Goal: Task Accomplishment & Management: Complete application form

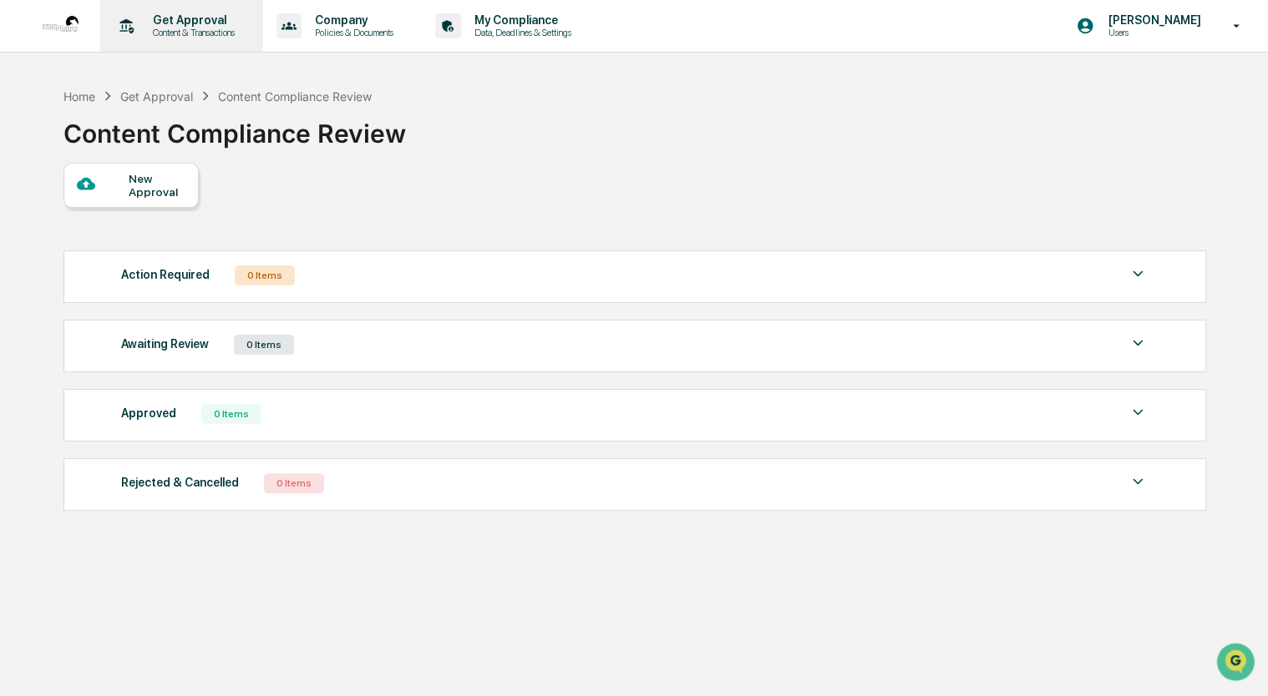
click at [175, 19] on p "Get Approval" at bounding box center [191, 19] width 104 height 13
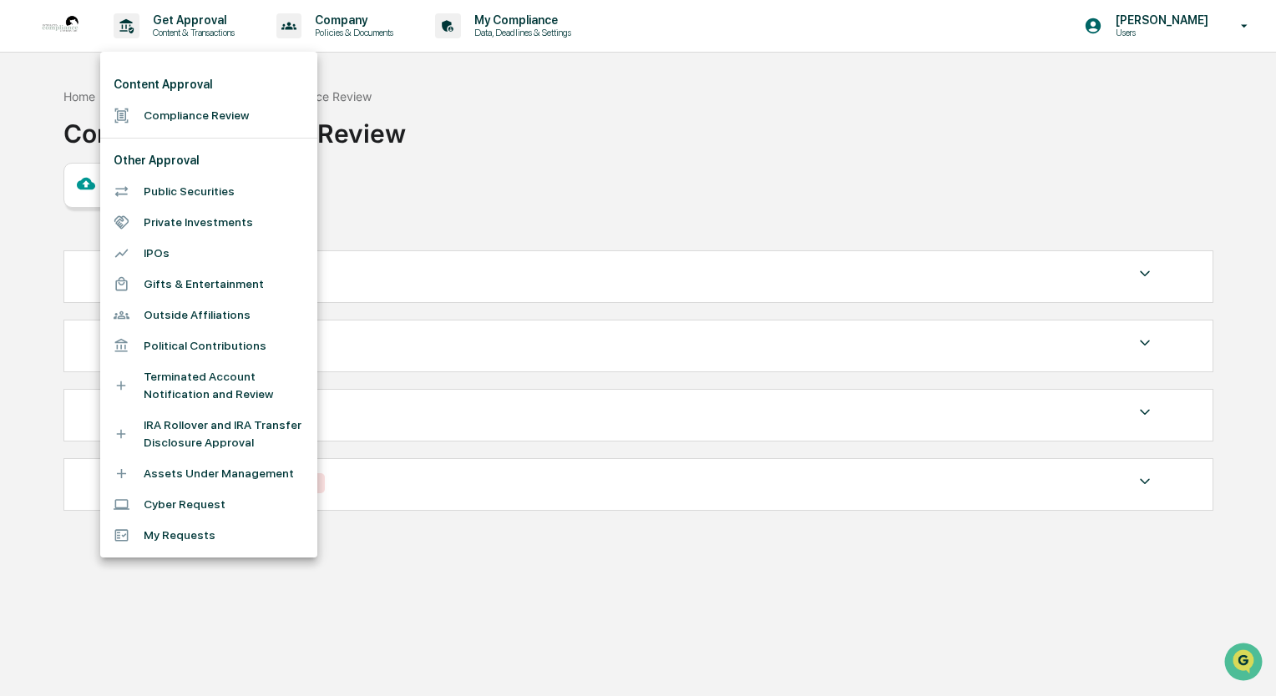
click at [193, 112] on li "Compliance Review" at bounding box center [208, 115] width 217 height 31
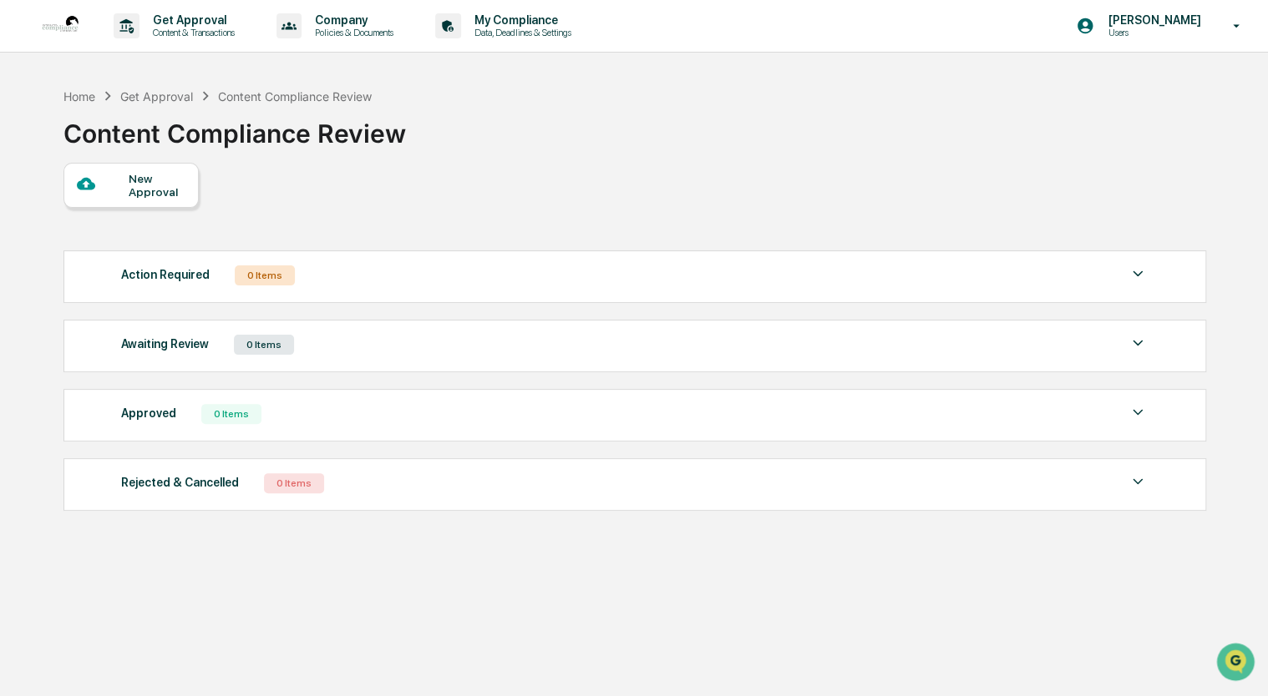
click at [159, 191] on div "New Approval" at bounding box center [157, 185] width 56 height 27
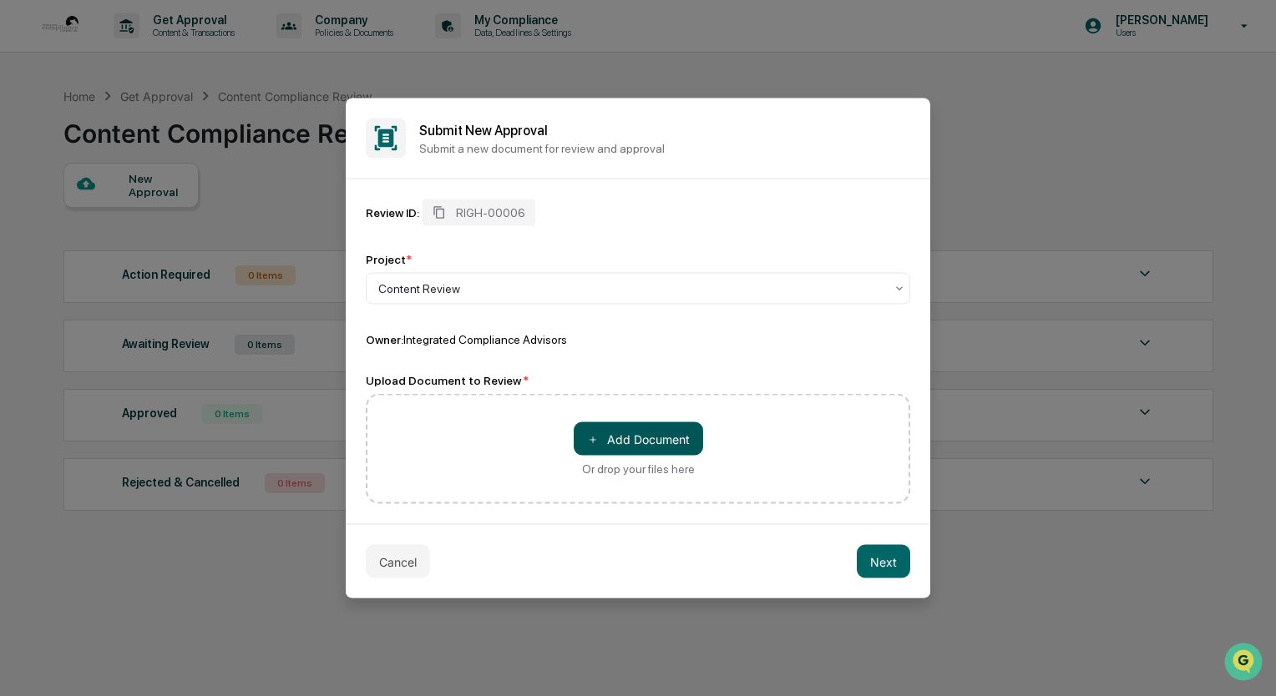
click at [662, 439] on button "＋ Add Document" at bounding box center [638, 439] width 129 height 33
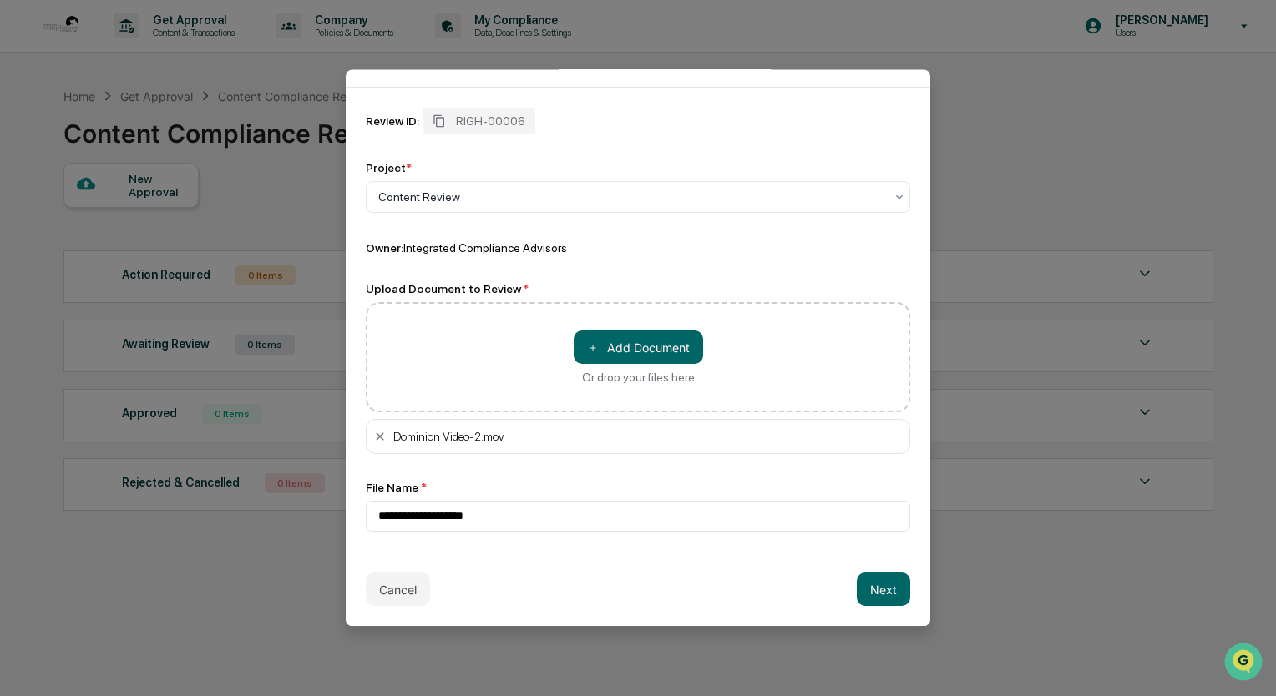
scroll to position [65, 0]
click at [850, 205] on div "Content Review" at bounding box center [631, 196] width 523 height 23
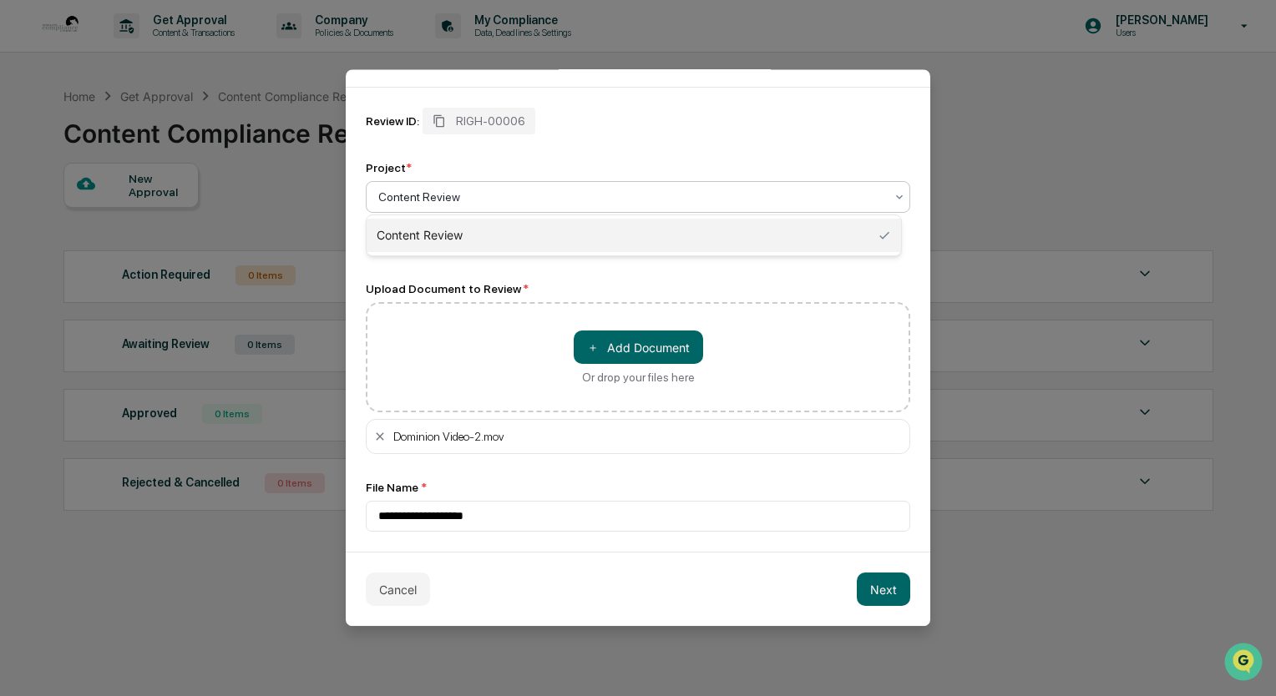
click at [850, 205] on div "Content Review" at bounding box center [631, 196] width 523 height 23
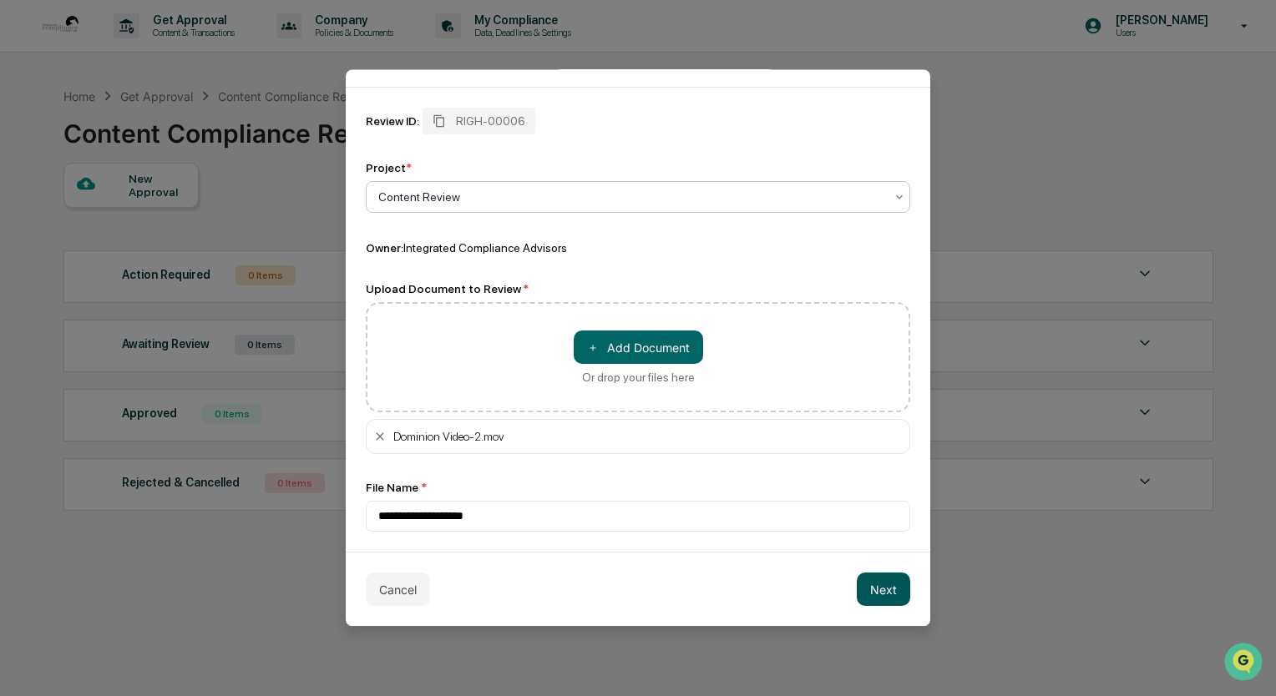
click at [868, 588] on button "Next" at bounding box center [883, 589] width 53 height 33
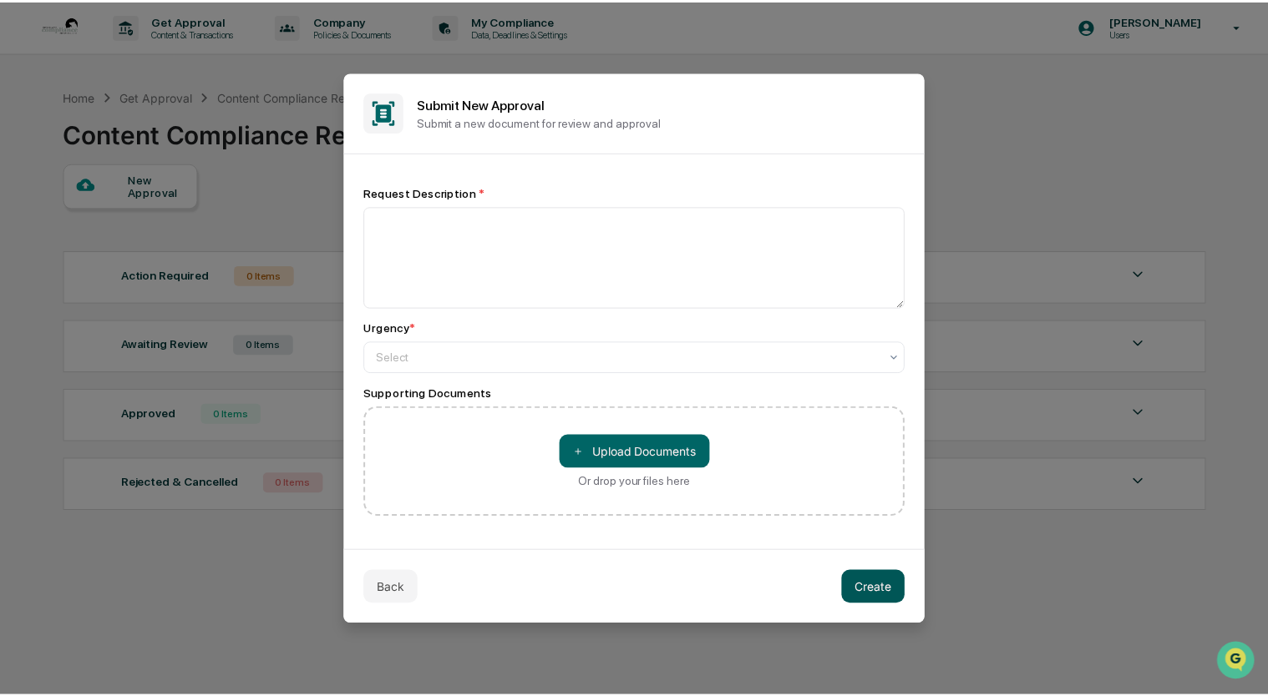
scroll to position [0, 0]
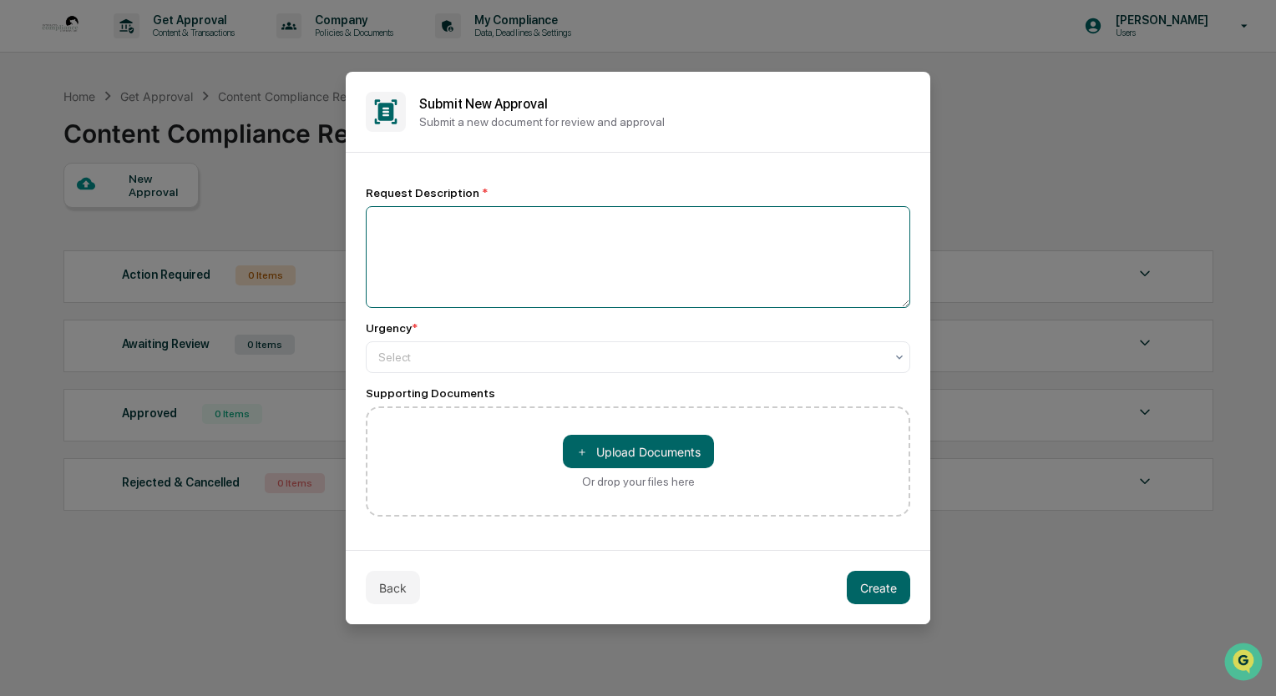
click at [474, 246] on textarea at bounding box center [638, 257] width 544 height 102
type textarea "**********"
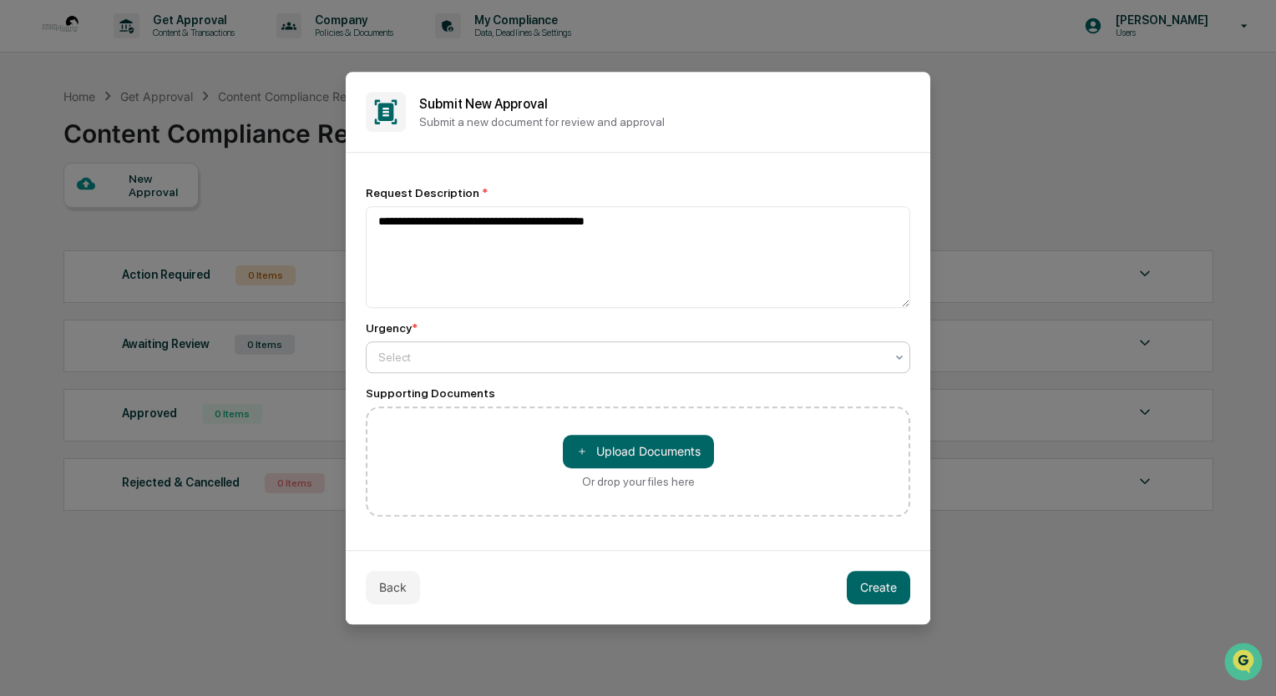
click at [440, 350] on div at bounding box center [631, 357] width 506 height 17
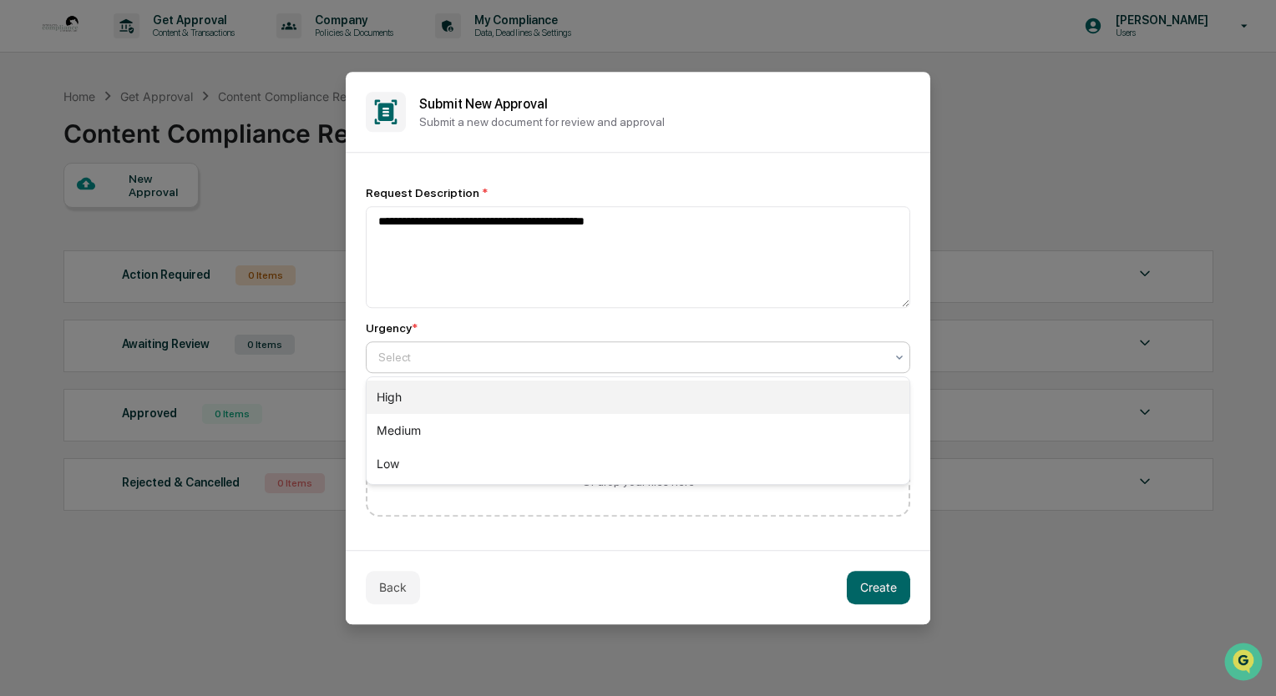
click at [422, 390] on div "High" at bounding box center [638, 397] width 543 height 33
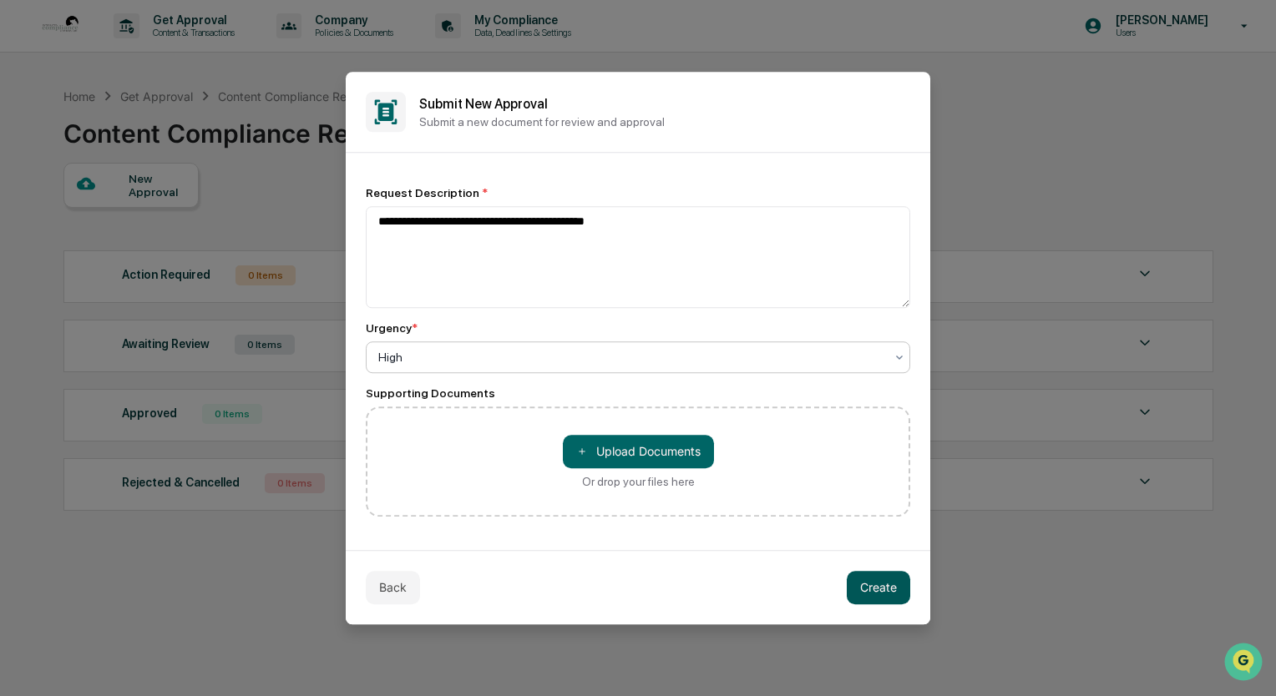
click at [877, 589] on button "Create" at bounding box center [878, 587] width 63 height 33
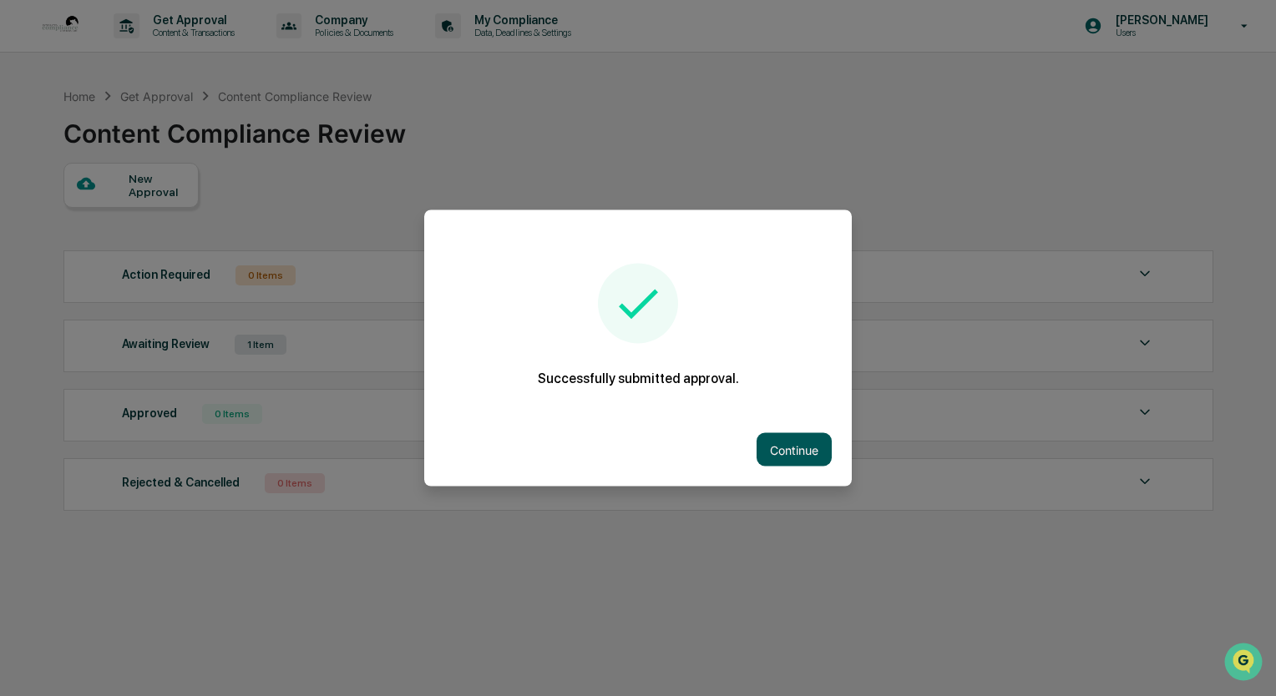
click at [797, 443] on button "Continue" at bounding box center [794, 449] width 75 height 33
